Goal: Find contact information: Find contact information

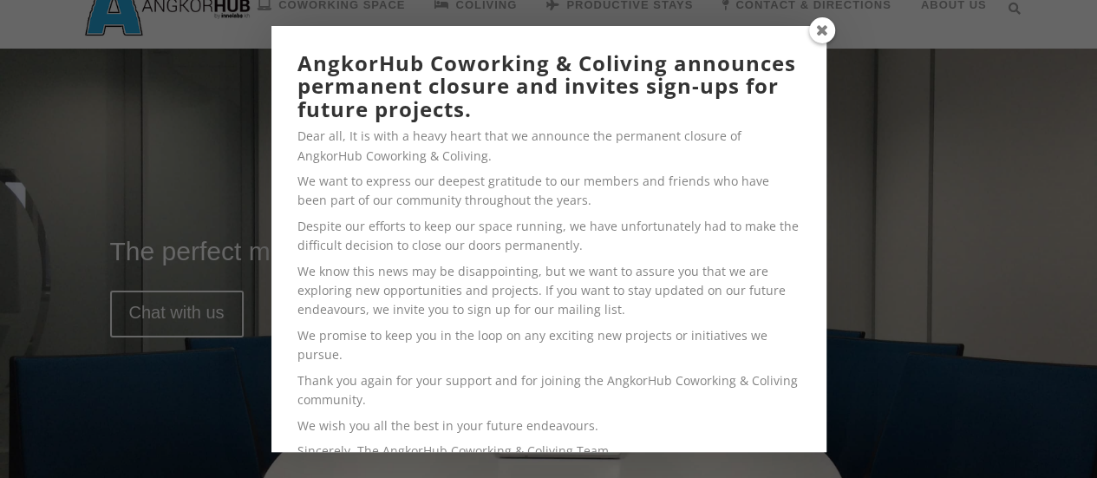
scroll to position [37, 0]
click at [816, 26] on span at bounding box center [822, 30] width 26 height 26
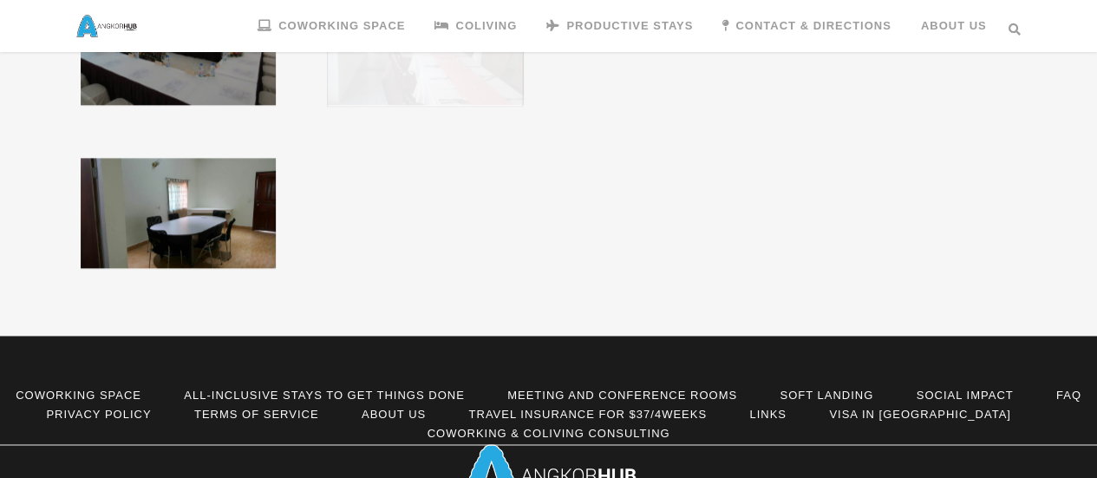
scroll to position [1176, 0]
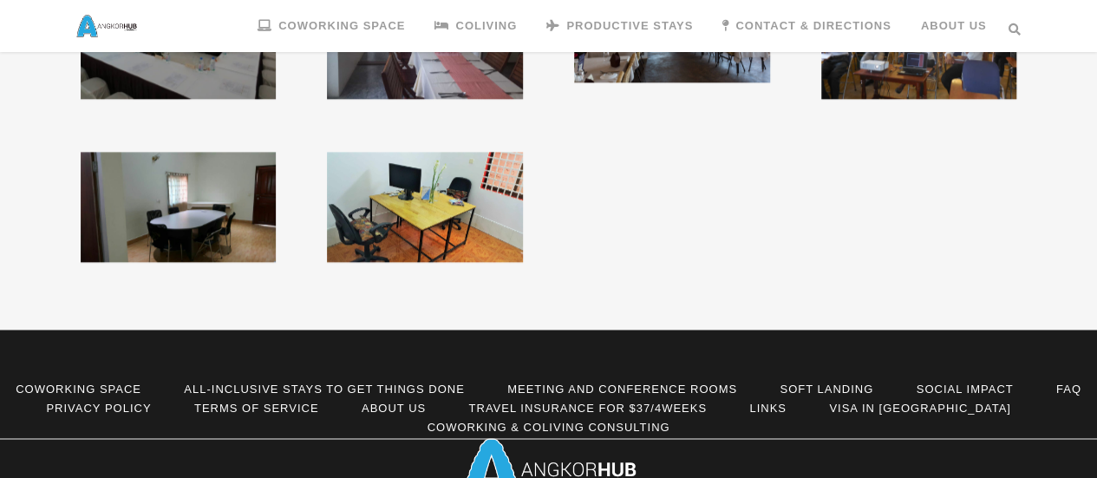
click at [609, 380] on li "Meeting and Conference rooms" at bounding box center [622, 389] width 230 height 19
click at [606, 383] on link "Meeting and Conference rooms" at bounding box center [622, 389] width 230 height 13
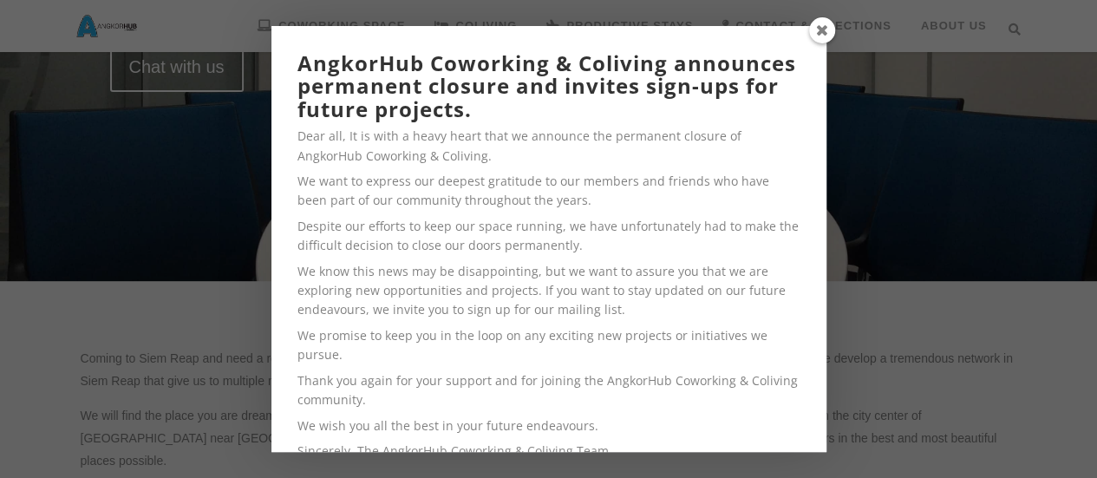
scroll to position [146, 0]
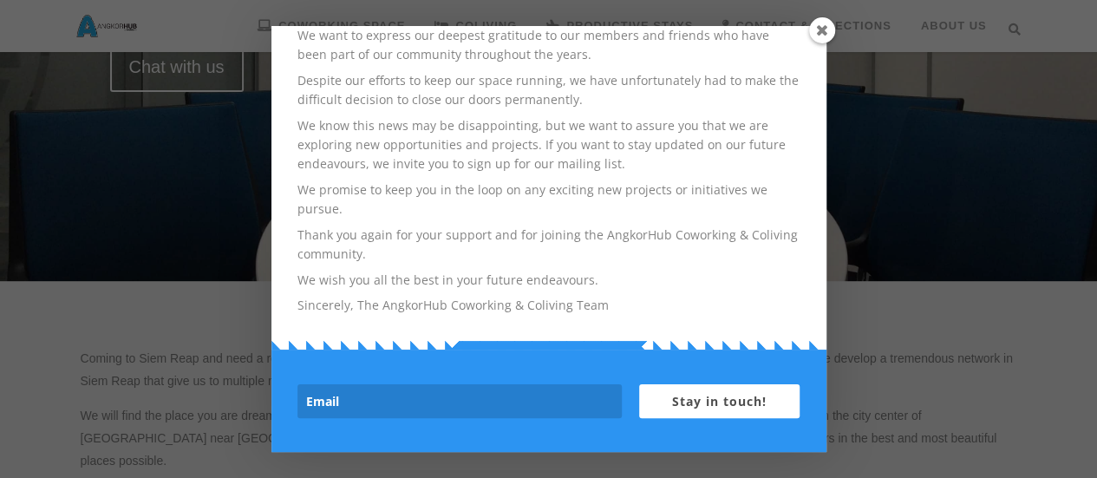
click at [822, 30] on span at bounding box center [822, 30] width 26 height 26
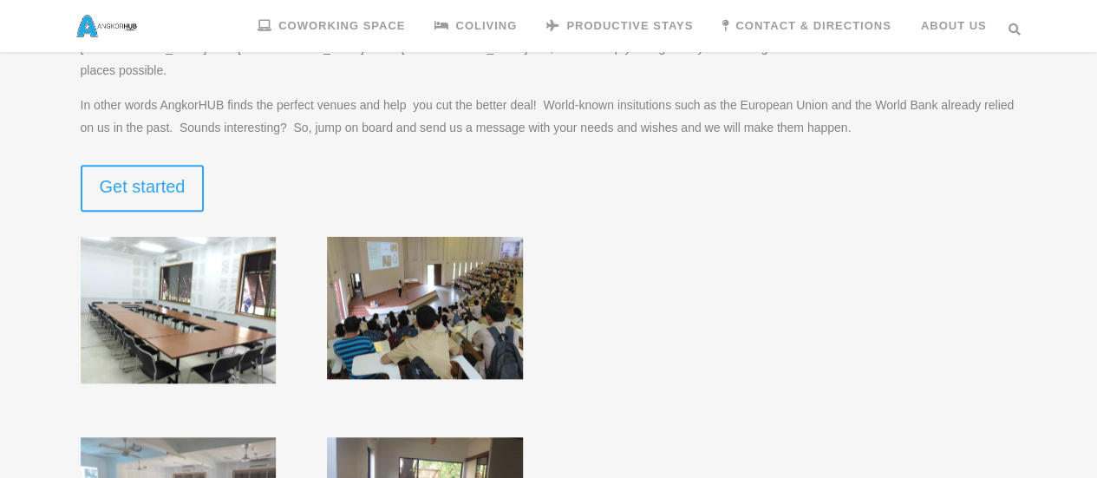
scroll to position [691, 0]
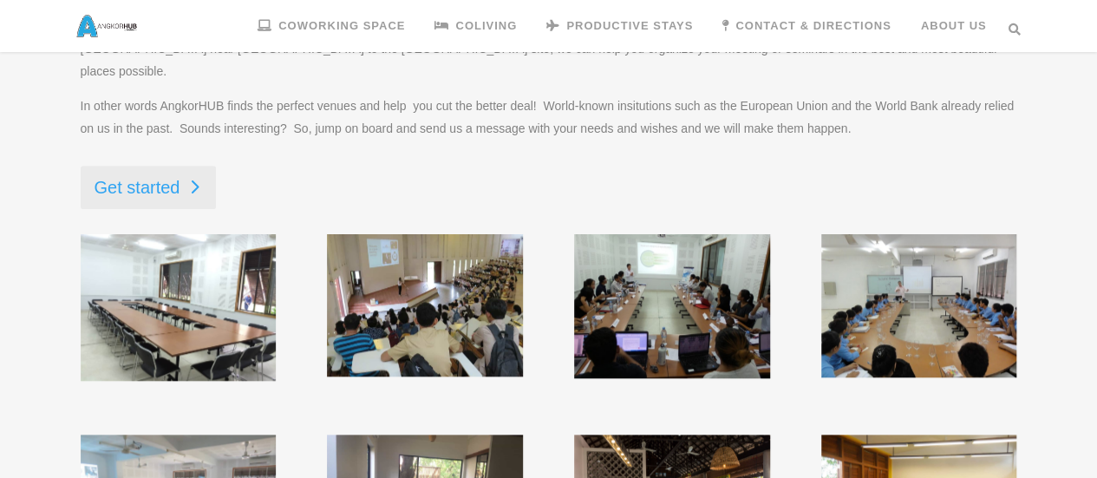
click at [165, 166] on link "Get started" at bounding box center [149, 187] width 136 height 43
click at [196, 173] on link "Get started" at bounding box center [149, 187] width 136 height 43
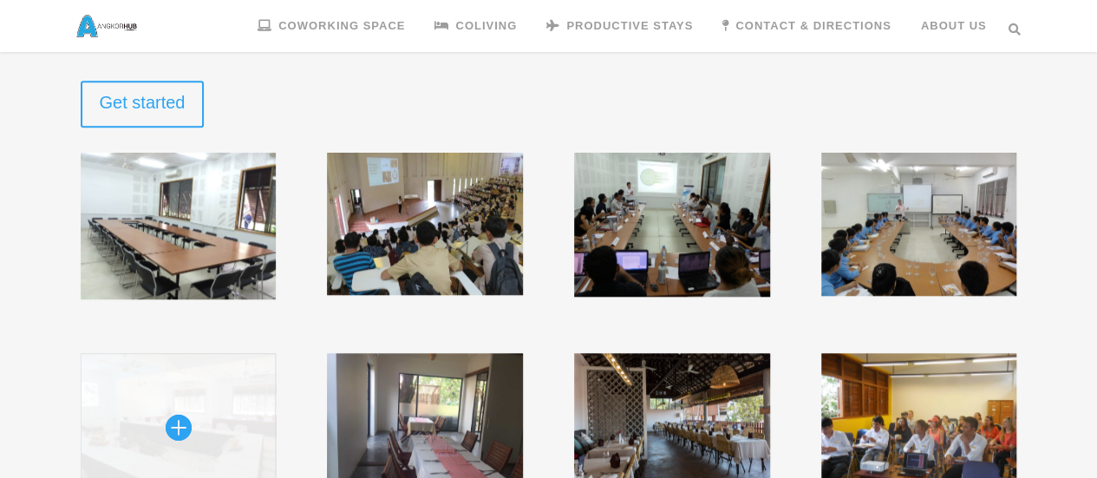
scroll to position [918, 0]
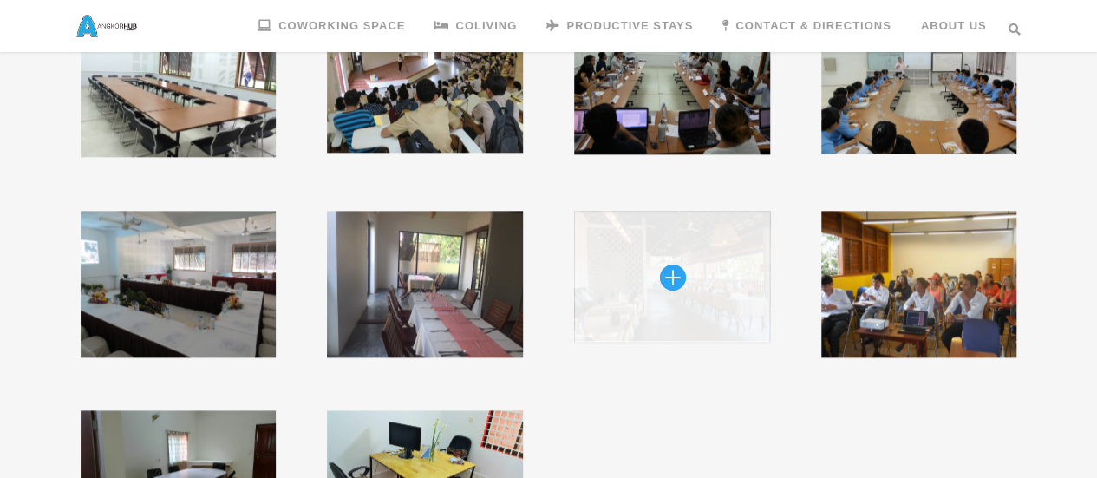
click at [684, 274] on img at bounding box center [671, 276] width 195 height 130
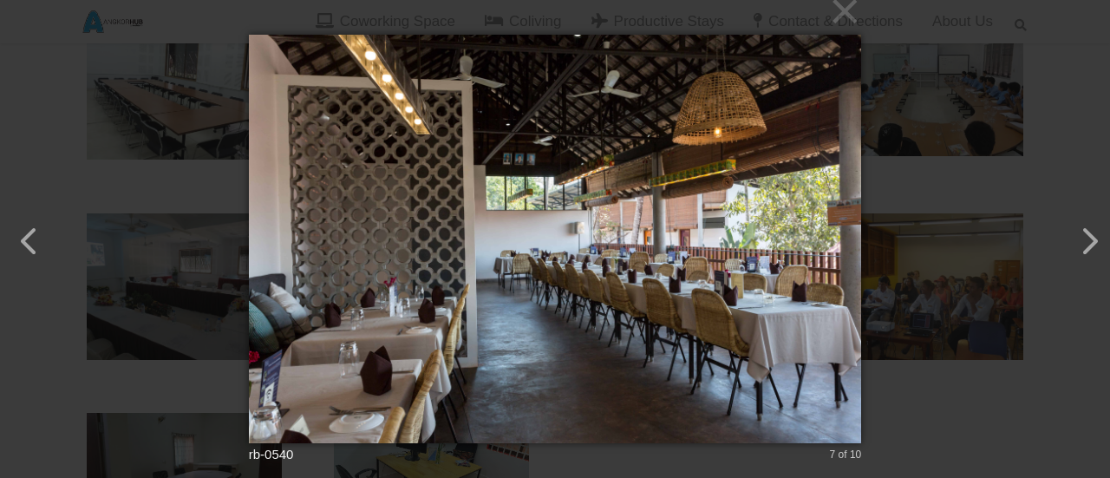
click at [1075, 247] on button "button" at bounding box center [1081, 233] width 42 height 42
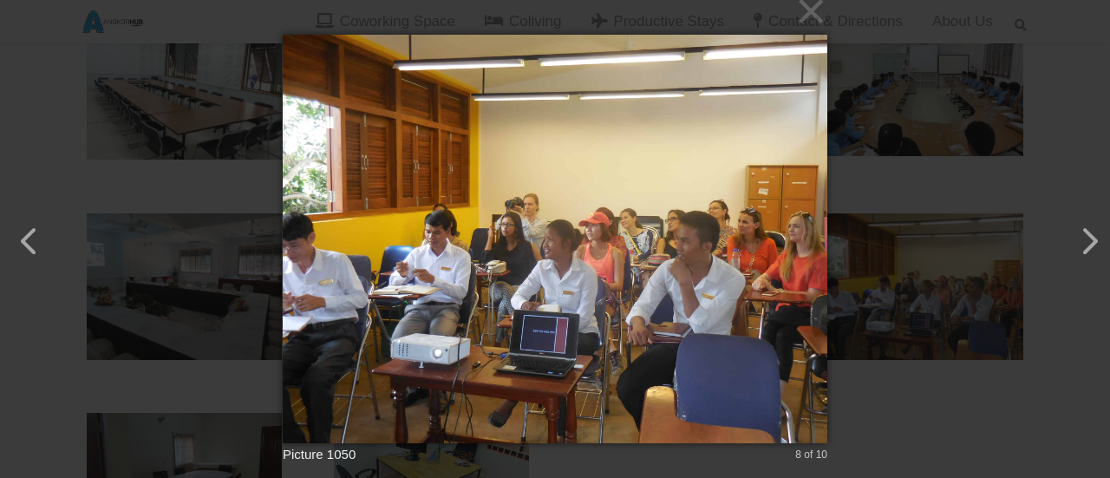
click at [1075, 247] on button "button" at bounding box center [1081, 233] width 42 height 42
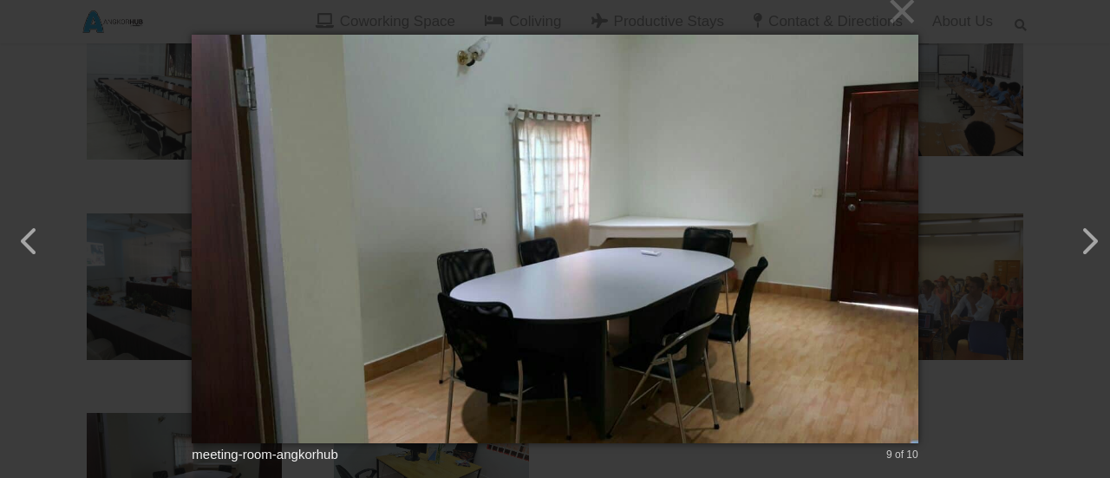
click at [38, 253] on button "button" at bounding box center [21, 233] width 42 height 42
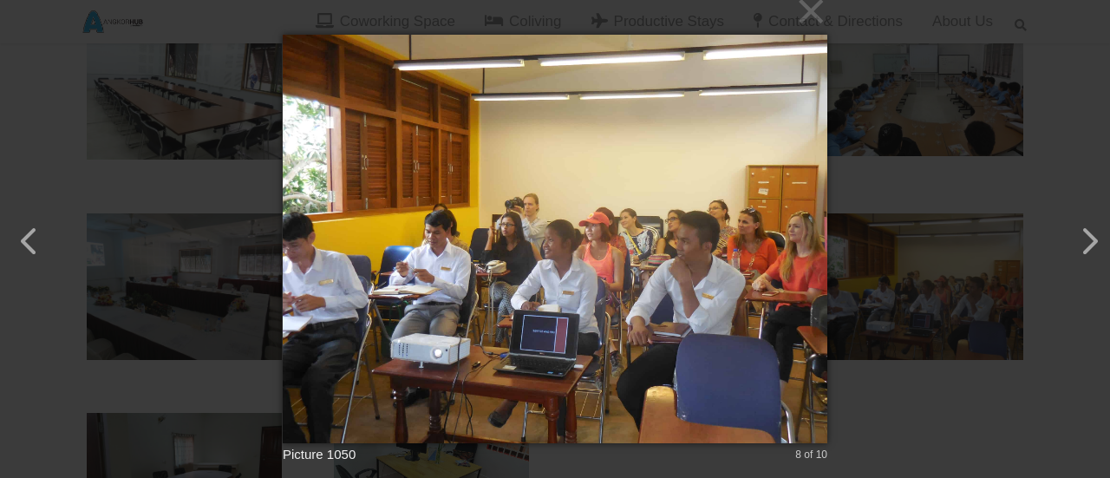
click at [38, 253] on button "button" at bounding box center [21, 233] width 42 height 42
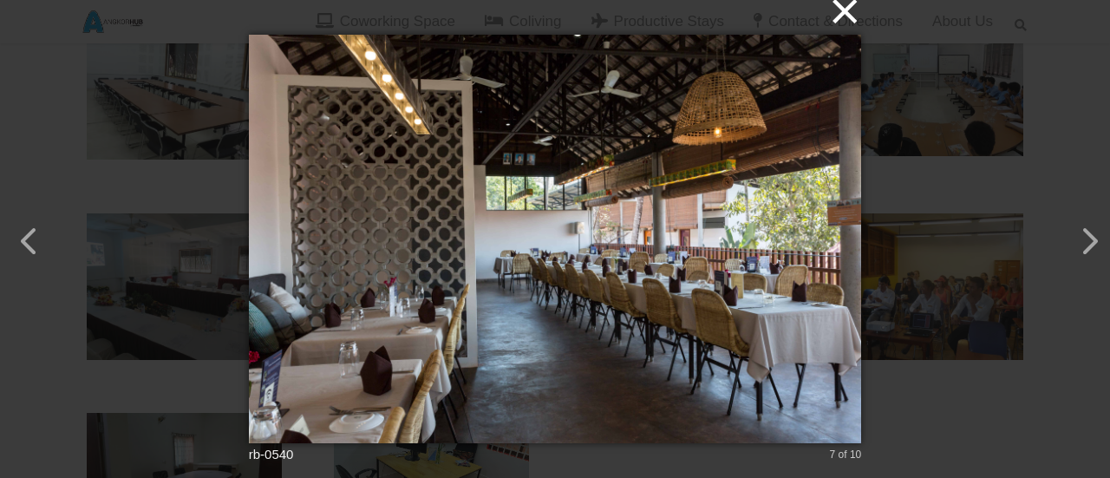
click at [841, 19] on button "×" at bounding box center [560, 10] width 613 height 38
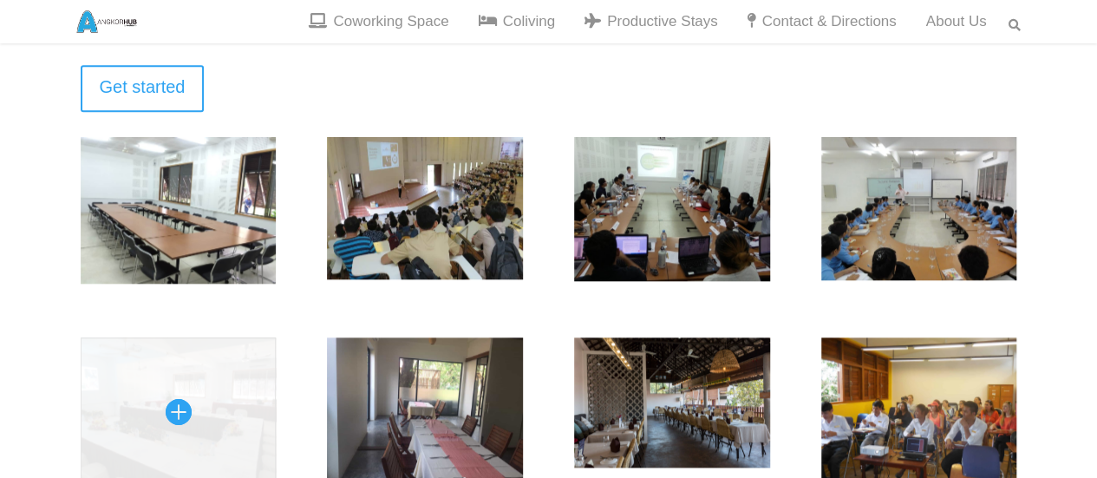
scroll to position [791, 0]
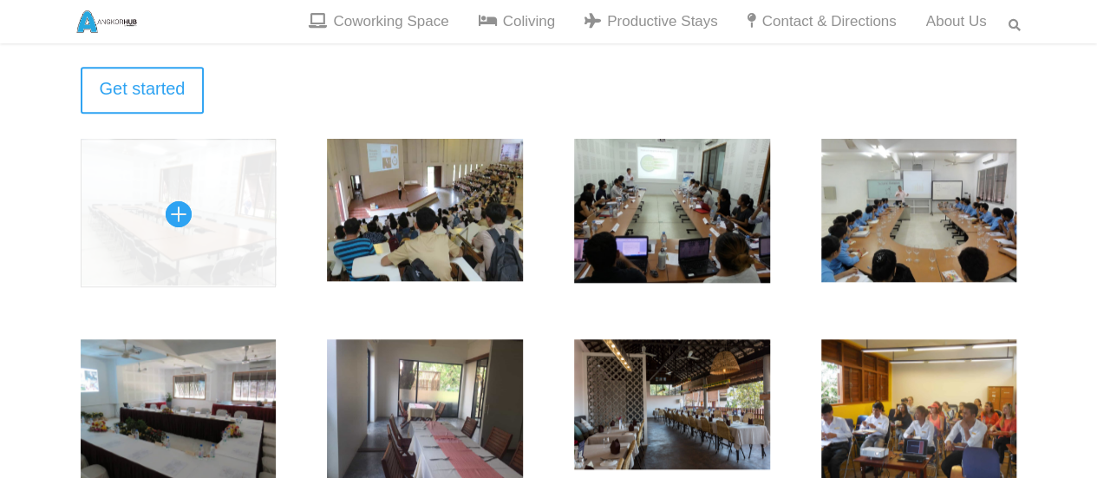
click at [193, 187] on img at bounding box center [178, 212] width 195 height 147
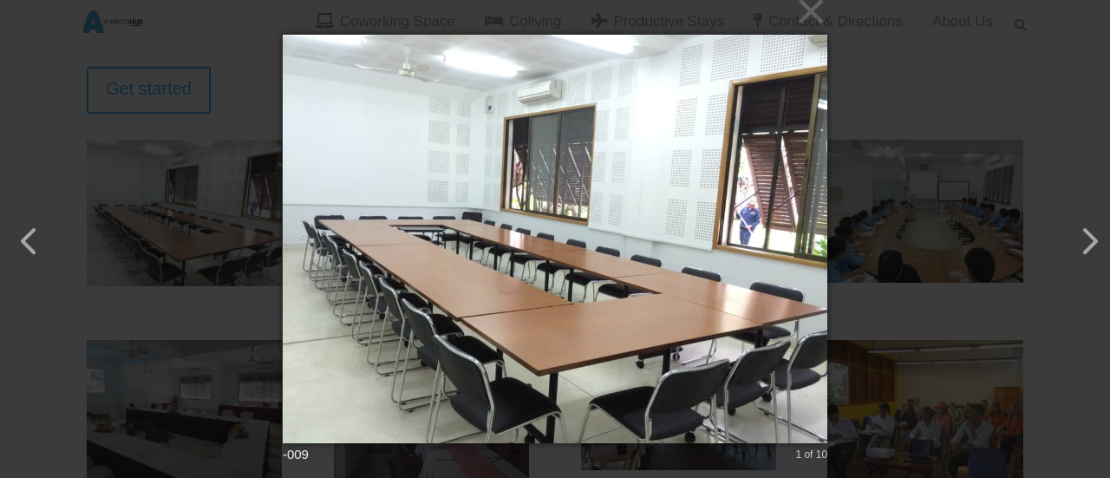
click at [1086, 242] on button "button" at bounding box center [1081, 233] width 42 height 42
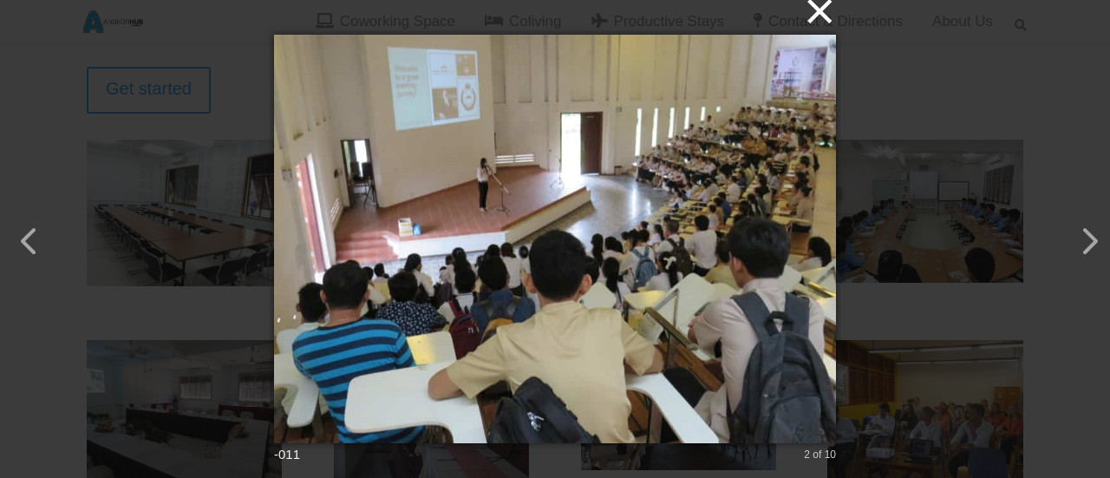
click at [816, 21] on button "×" at bounding box center [560, 10] width 562 height 38
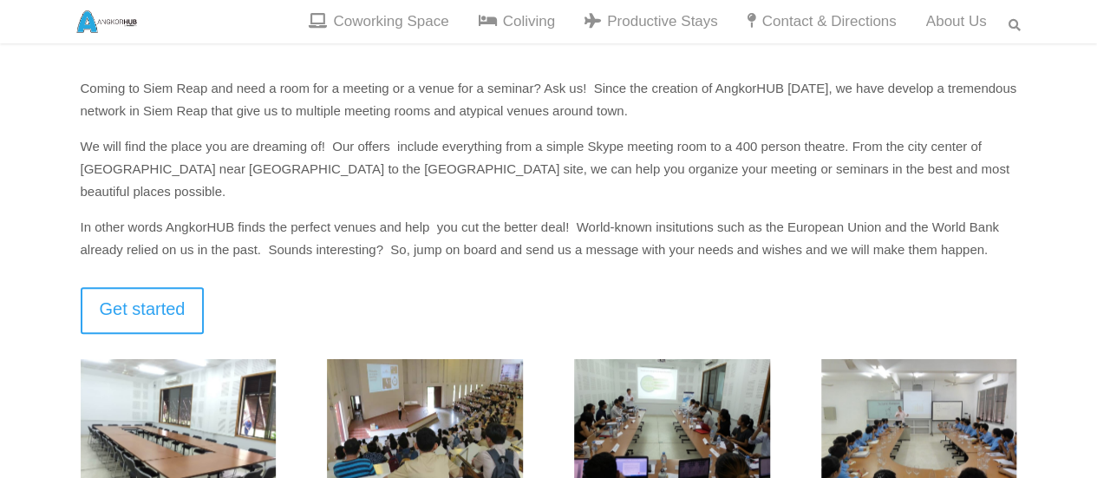
scroll to position [0, 0]
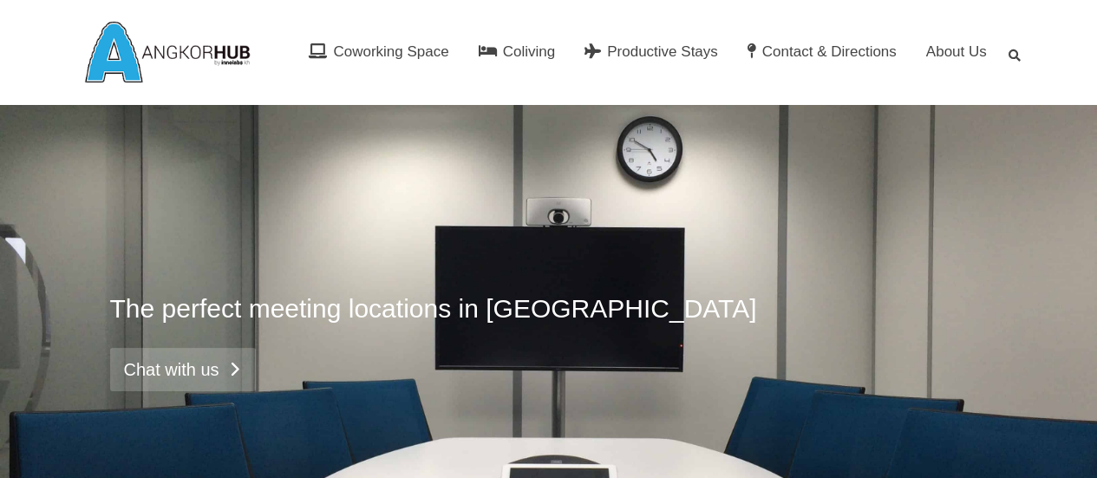
click at [212, 358] on link "Chat with us" at bounding box center [183, 369] width 146 height 43
click at [229, 367] on link "Chat with us" at bounding box center [183, 369] width 146 height 43
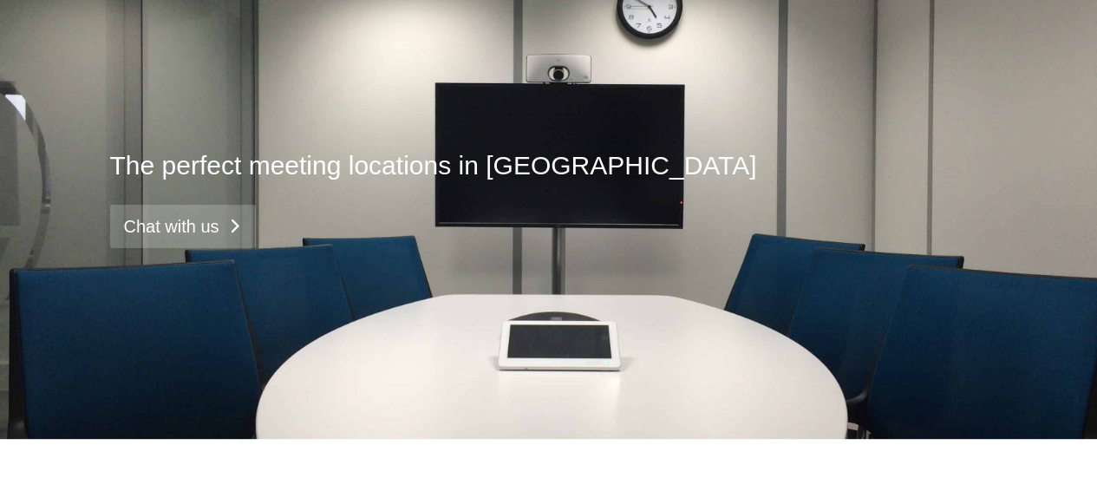
scroll to position [147, 0]
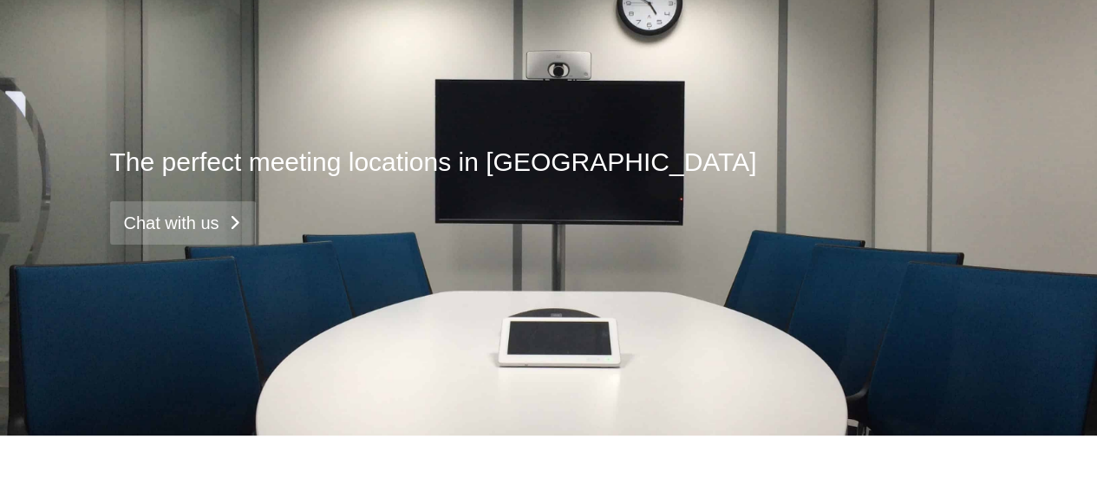
click at [169, 221] on link "Chat with us" at bounding box center [183, 222] width 146 height 43
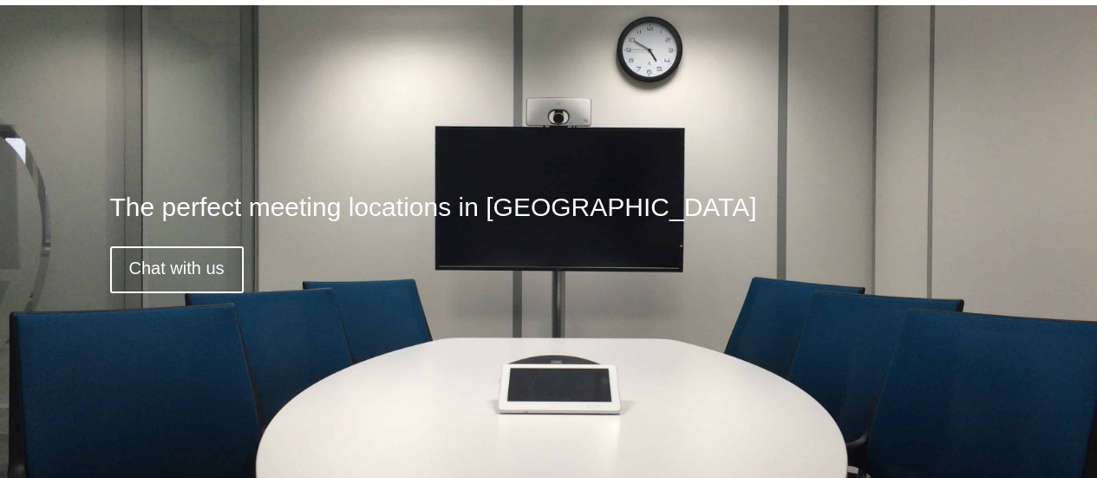
scroll to position [0, 0]
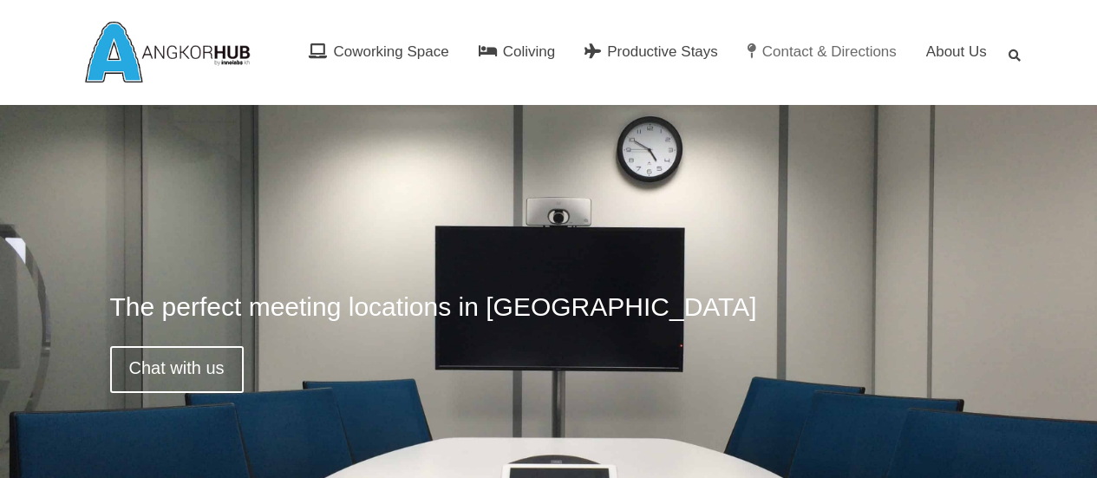
click at [853, 45] on span "Contact & Directions" at bounding box center [830, 51] width 134 height 17
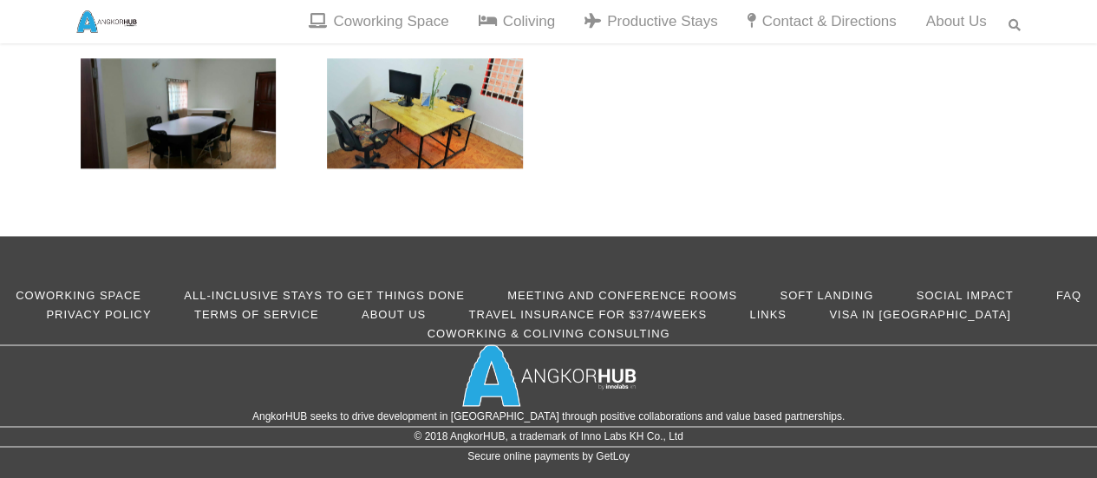
scroll to position [1291, 0]
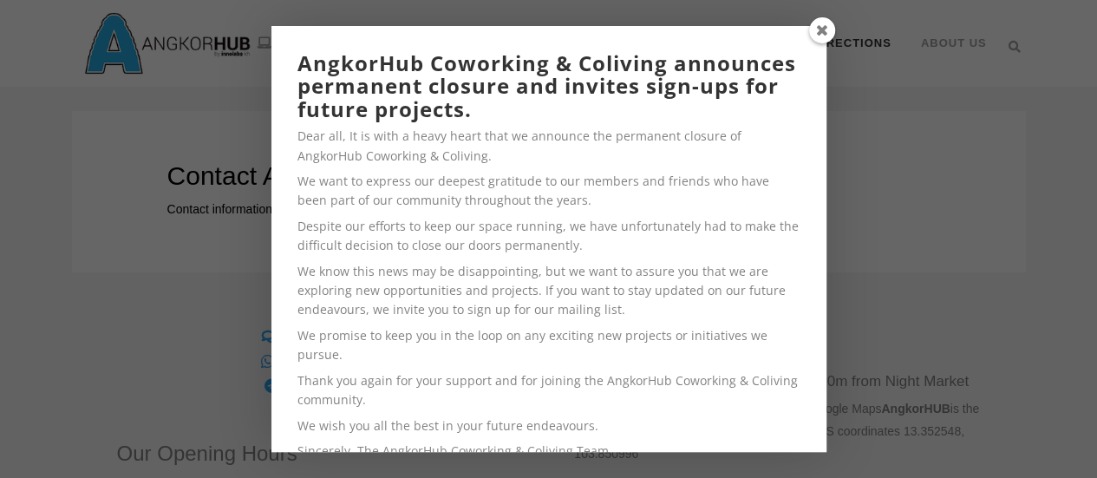
click at [826, 29] on span at bounding box center [822, 30] width 26 height 26
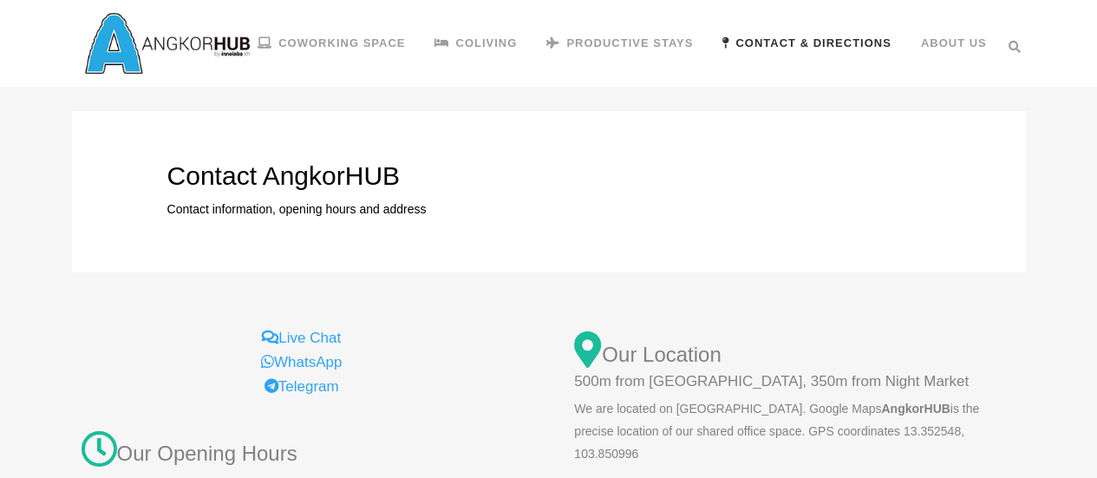
click at [313, 355] on link "Live Chat" at bounding box center [301, 342] width 79 height 25
click at [306, 379] on link "WhatsApp" at bounding box center [301, 366] width 81 height 25
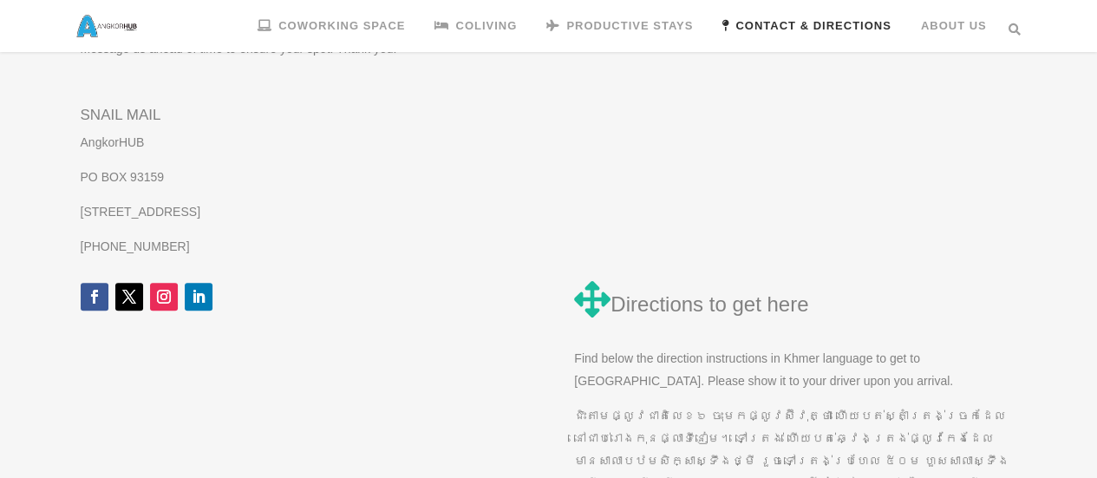
scroll to position [682, 0]
drag, startPoint x: 110, startPoint y: 283, endPoint x: 129, endPoint y: 279, distance: 19.4
click at [129, 259] on p "[PHONE_NUMBER]" at bounding box center [302, 248] width 442 height 23
click at [132, 259] on p "[PHONE_NUMBER]" at bounding box center [302, 248] width 442 height 23
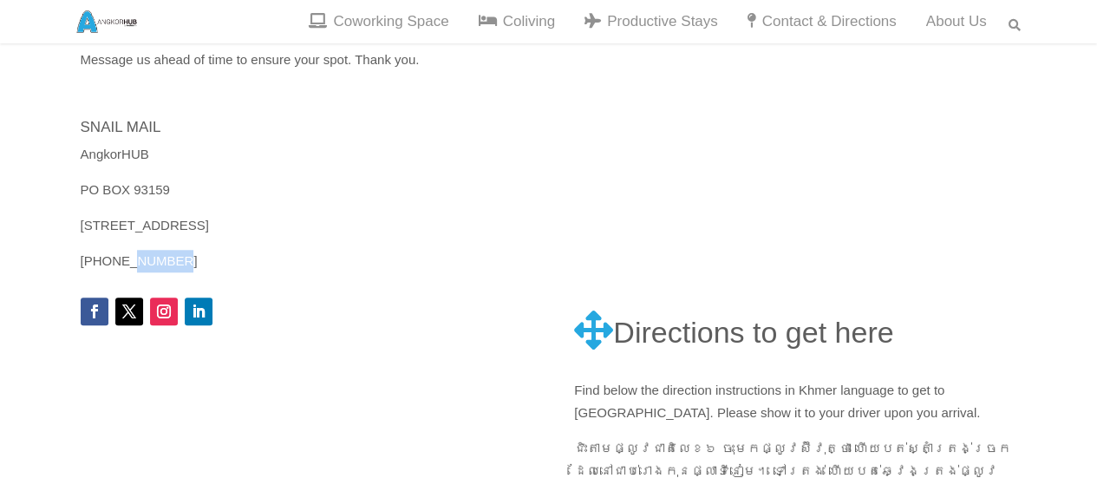
drag, startPoint x: 132, startPoint y: 279, endPoint x: 184, endPoint y: 285, distance: 52.4
click at [184, 272] on p "[PHONE_NUMBER]" at bounding box center [302, 261] width 442 height 23
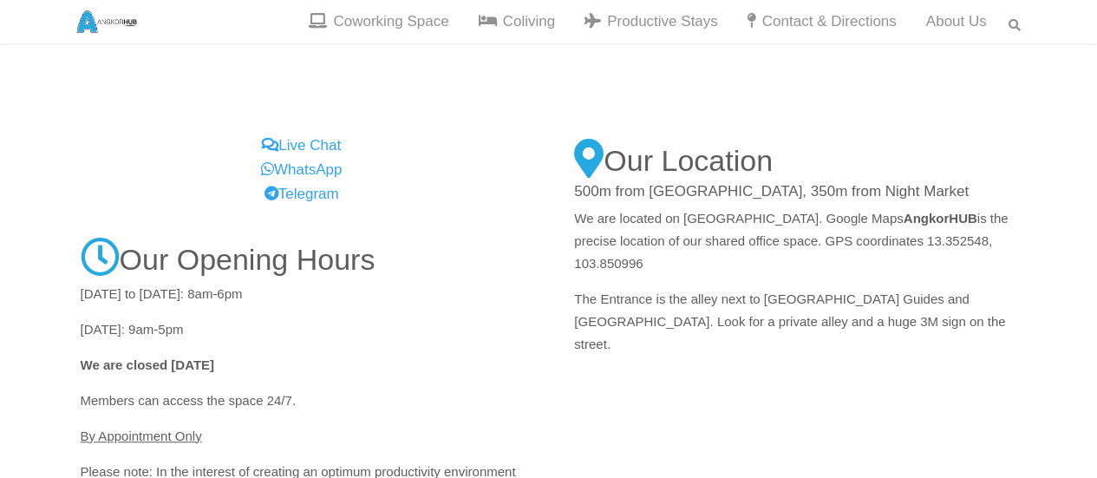
scroll to position [211, 0]
click at [297, 160] on link "Live Chat" at bounding box center [301, 150] width 79 height 25
click at [300, 171] on link "WhatsApp" at bounding box center [301, 174] width 81 height 25
click at [302, 188] on link "Telegram" at bounding box center [302, 199] width 75 height 25
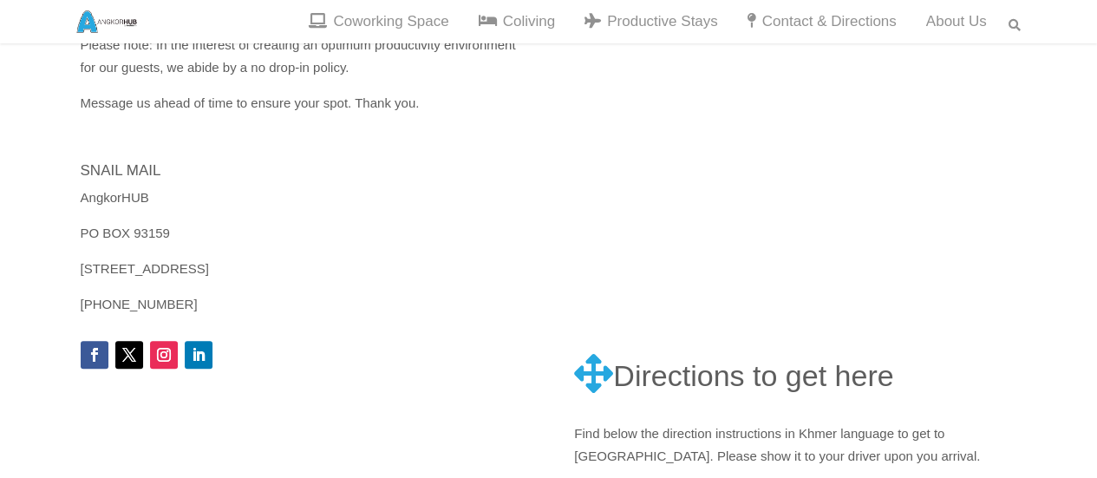
scroll to position [642, 0]
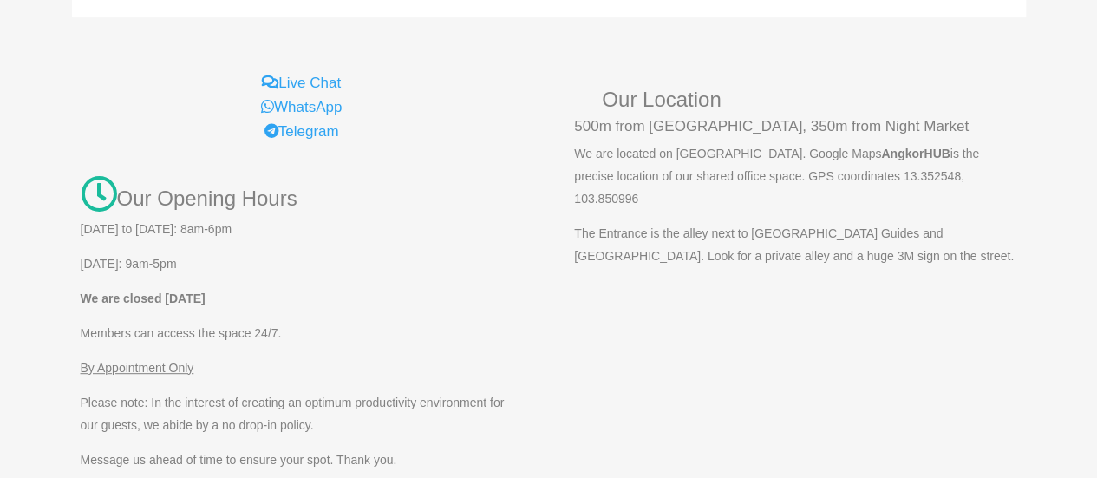
scroll to position [298, 0]
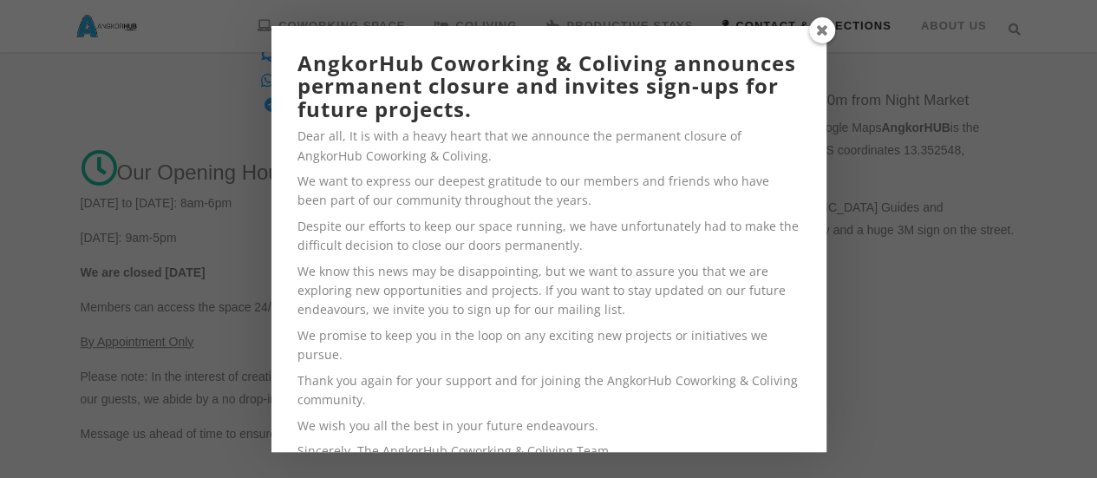
click at [828, 34] on span at bounding box center [822, 30] width 26 height 26
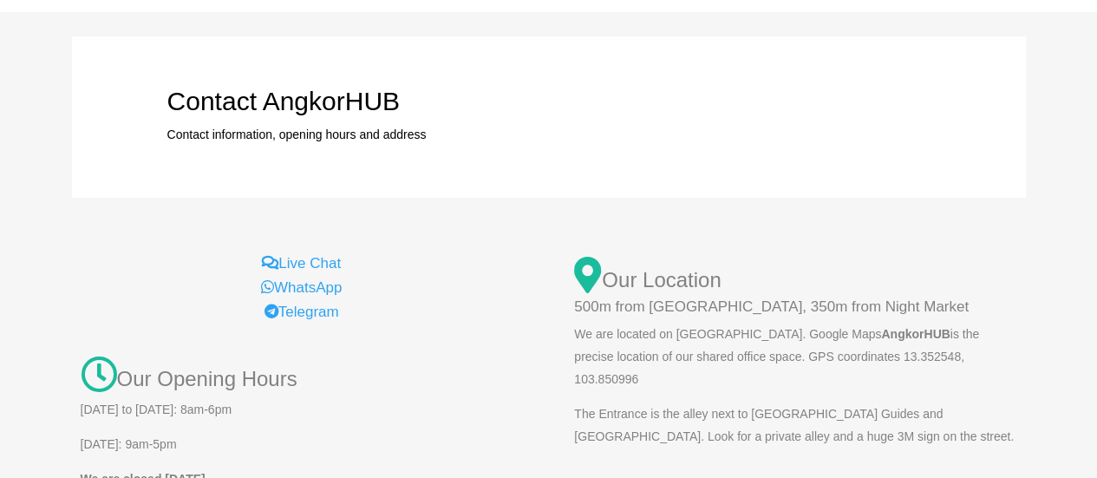
scroll to position [0, 0]
